Goal: Consume media (video, audio): Consume media (video, audio)

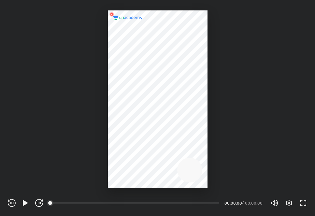
scroll to position [216, 315]
click at [23, 203] on icon "button" at bounding box center [25, 203] width 5 height 6
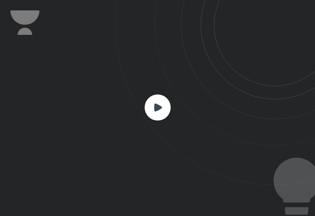
click at [165, 110] on rect at bounding box center [158, 108] width 26 height 26
click at [159, 105] on icon at bounding box center [158, 107] width 8 height 8
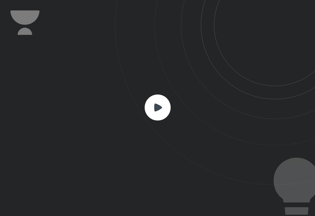
click at [154, 108] on icon at bounding box center [158, 107] width 8 height 8
click at [163, 115] on rect at bounding box center [158, 108] width 26 height 26
click at [163, 107] on rect at bounding box center [158, 108] width 26 height 26
